Goal: Task Accomplishment & Management: Manage account settings

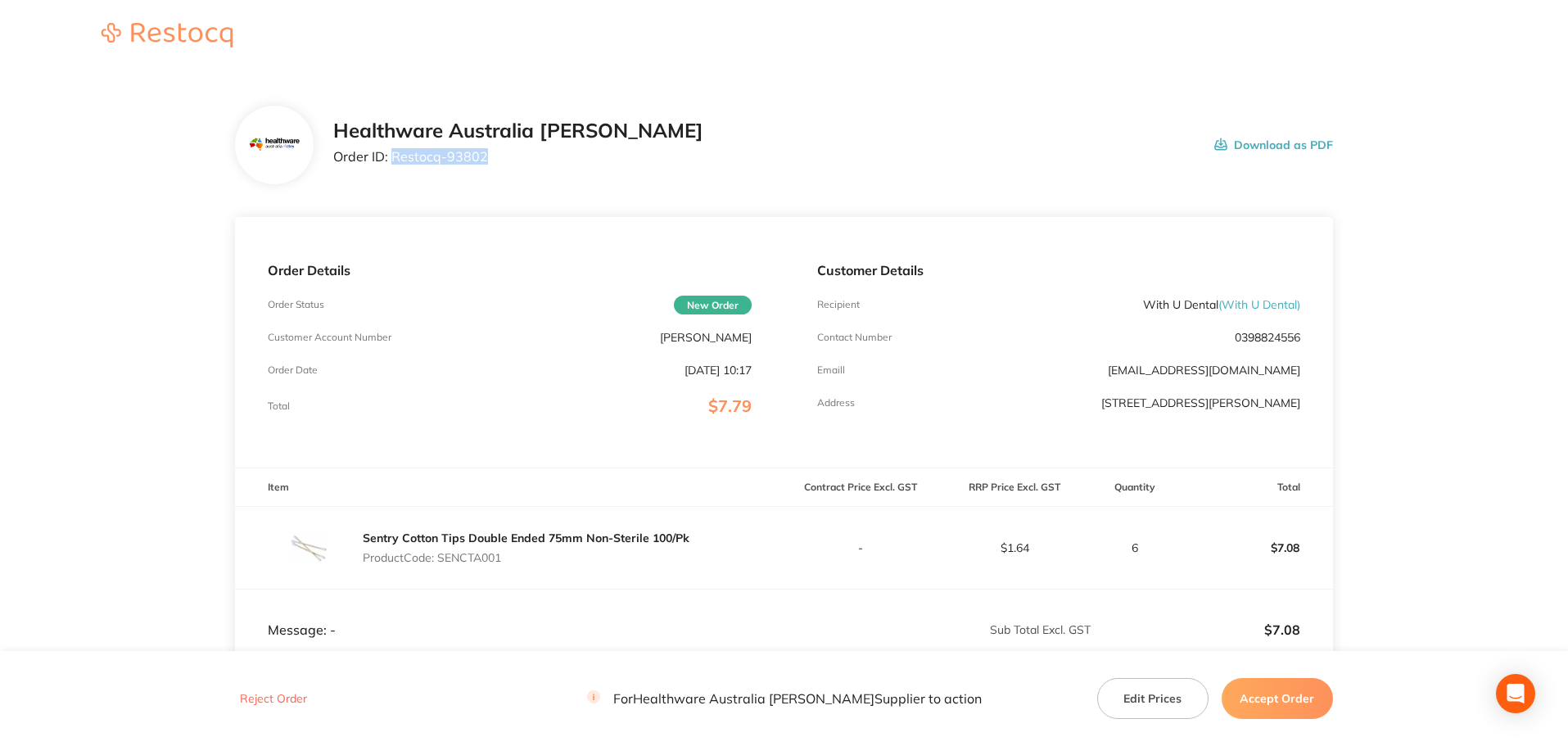
drag, startPoint x: 489, startPoint y: 159, endPoint x: 375, endPoint y: 165, distance: 114.2
click at [393, 166] on div "Healthware Australia [PERSON_NAME] Order ID: Restocq- 93802" at bounding box center [518, 144] width 370 height 51
copy p "Restocq- 93802"
drag, startPoint x: 1213, startPoint y: 306, endPoint x: 1115, endPoint y: 301, distance: 98.1
click at [1115, 301] on div "Recipient With U Dental ( With U Dental )" at bounding box center [1058, 304] width 483 height 13
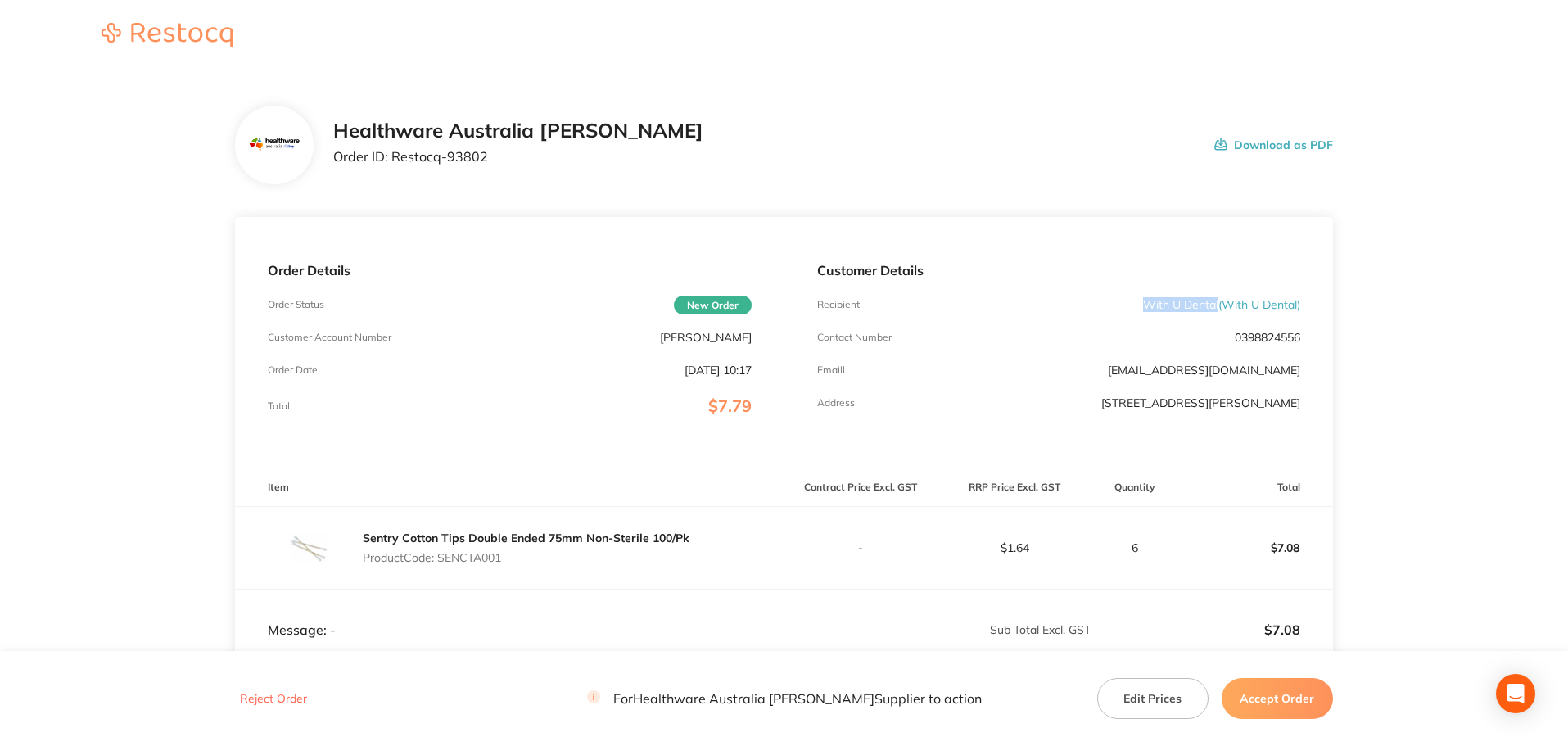
copy p "With U Dental"
drag, startPoint x: 496, startPoint y: 159, endPoint x: 394, endPoint y: 167, distance: 102.3
click at [394, 167] on div "Healthware Australia [PERSON_NAME] Order ID: Restocq- 93802" at bounding box center [518, 144] width 370 height 51
copy p "Restocq- 93802"
click at [483, 556] on p "Product Code: SENCTA001" at bounding box center [526, 557] width 327 height 13
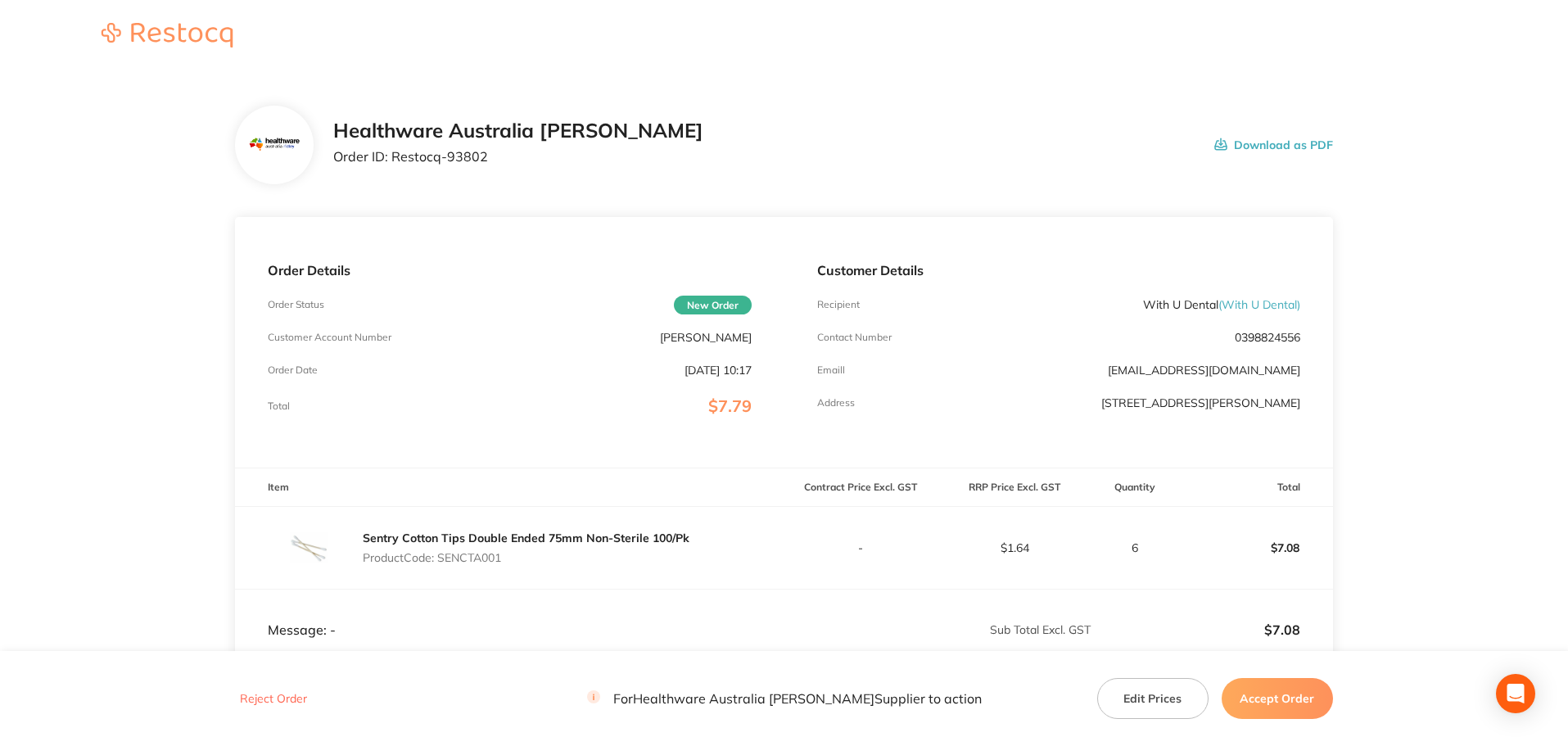
click at [483, 556] on p "Product Code: SENCTA001" at bounding box center [526, 557] width 327 height 13
copy p "SENCTA001"
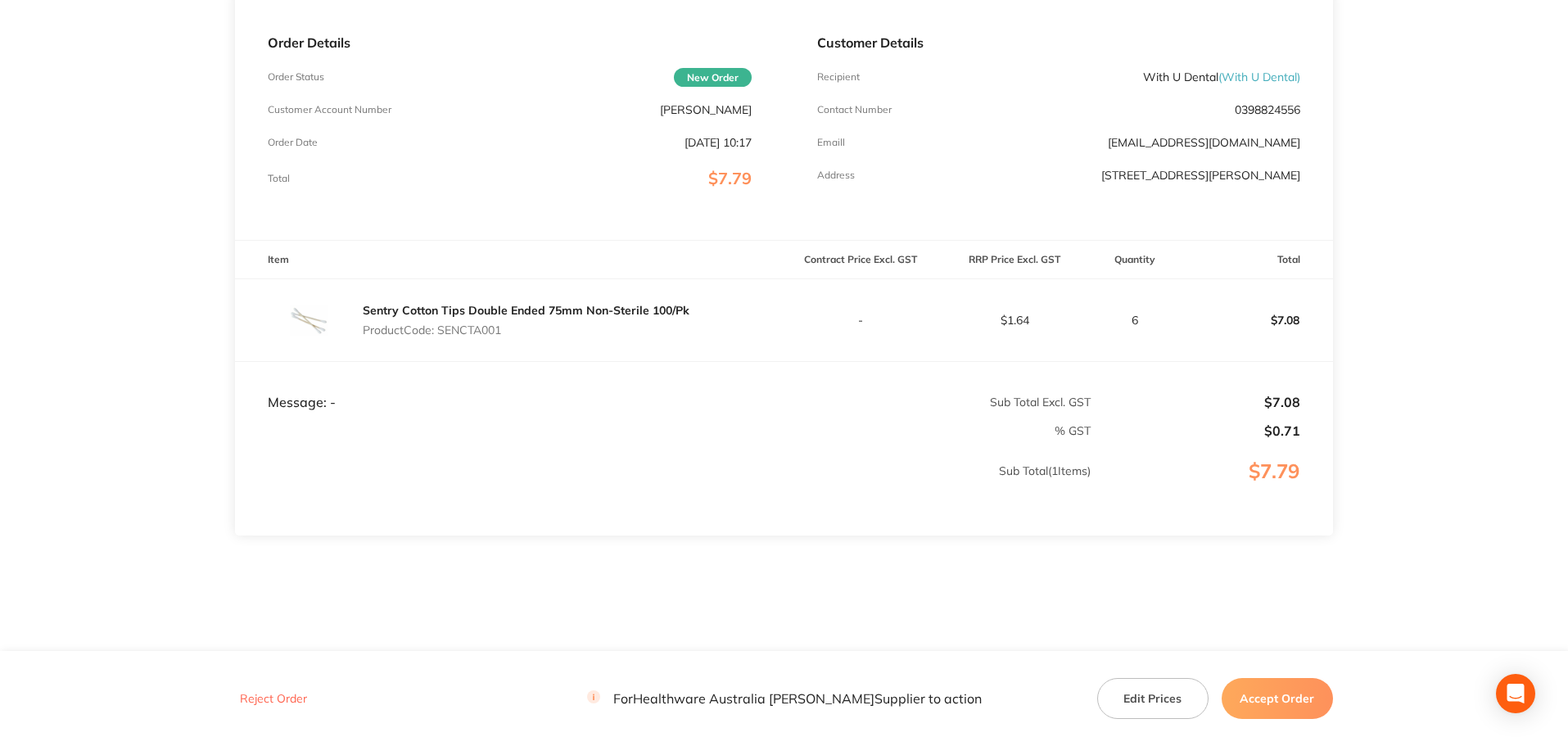
scroll to position [243, 0]
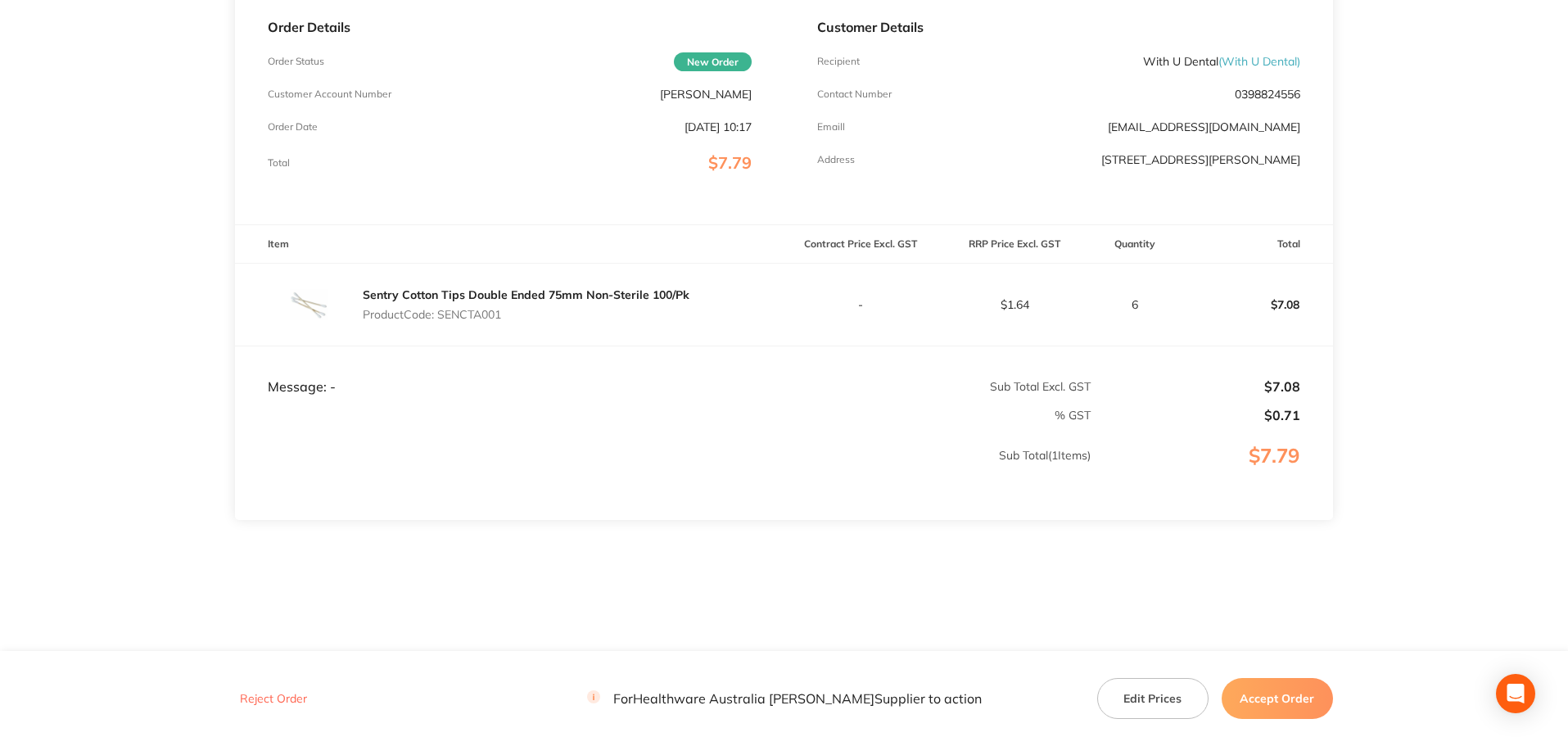
click at [1260, 683] on button "Accept Order" at bounding box center [1277, 699] width 111 height 41
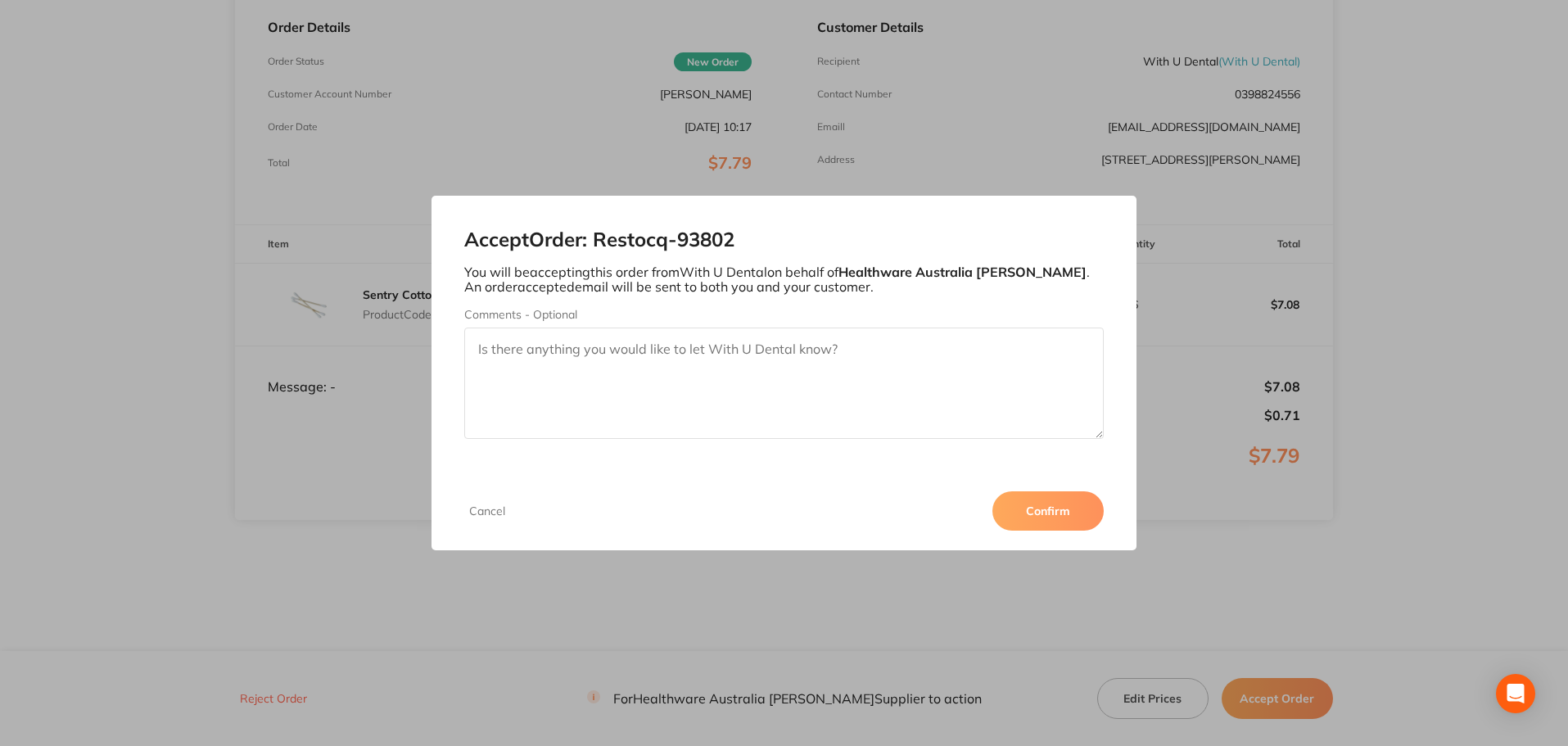
click at [1046, 504] on button "Confirm" at bounding box center [1048, 510] width 111 height 39
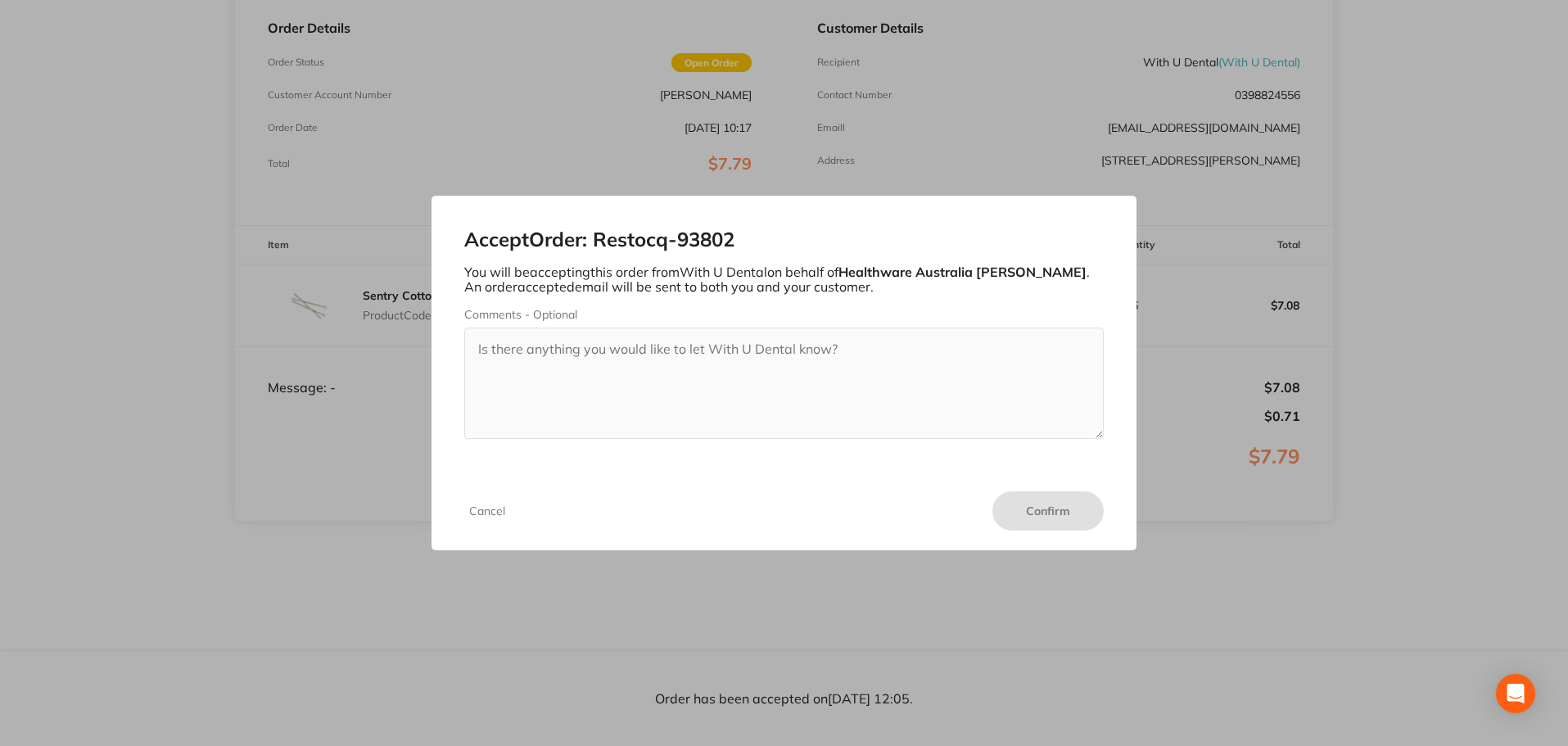
scroll to position [242, 0]
